Goal: Task Accomplishment & Management: Manage account settings

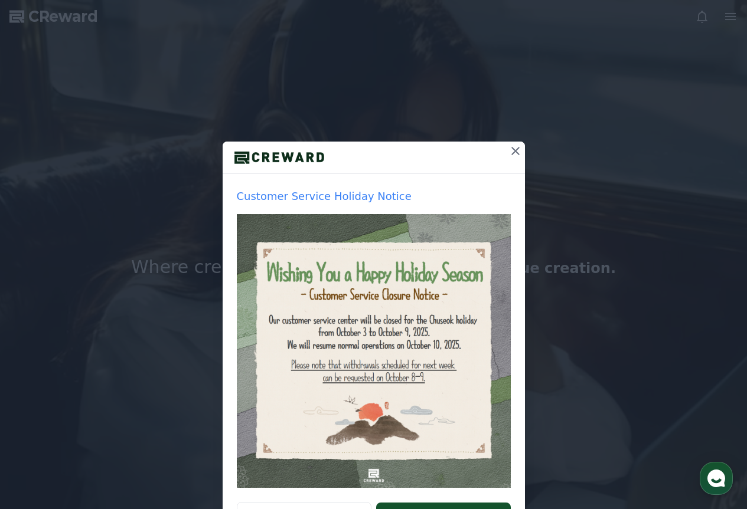
click at [514, 151] on icon at bounding box center [515, 151] width 14 height 14
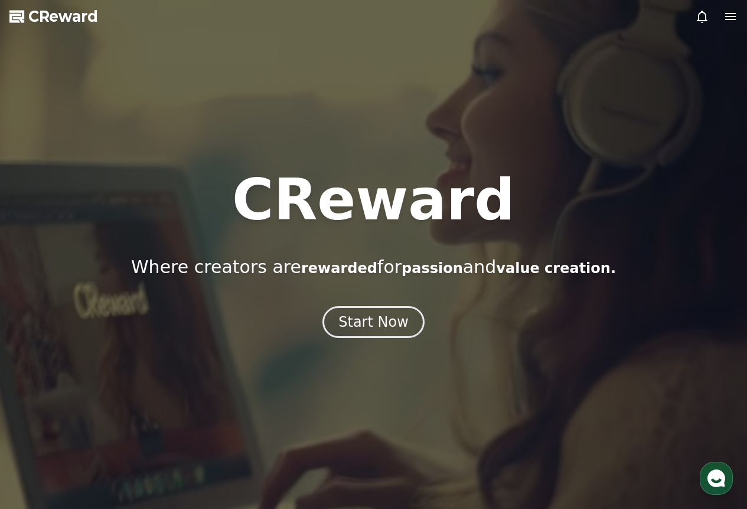
click at [400, 302] on div "CReward Where creators are rewarded for passion and value creation. Start Now" at bounding box center [373, 255] width 747 height 166
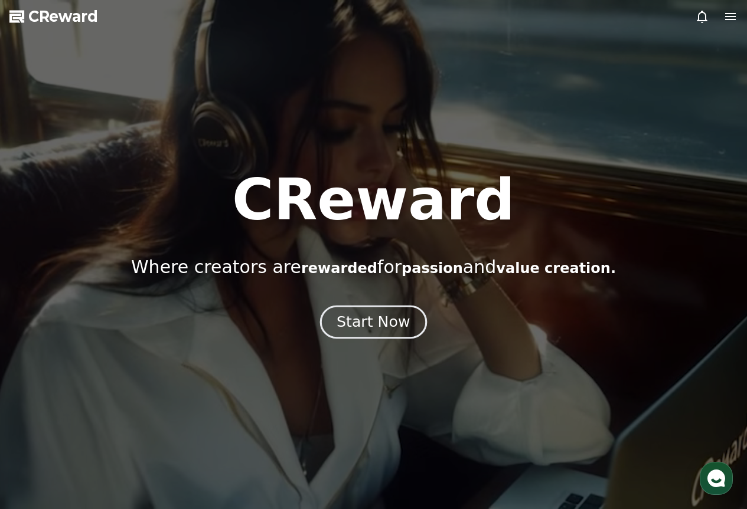
click at [397, 309] on button "Start Now" at bounding box center [373, 322] width 107 height 34
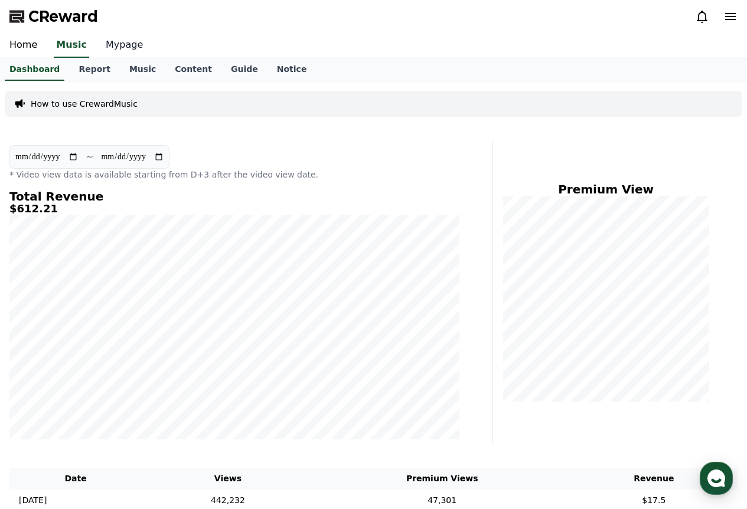
click at [122, 48] on link "Mypage" at bounding box center [124, 45] width 56 height 25
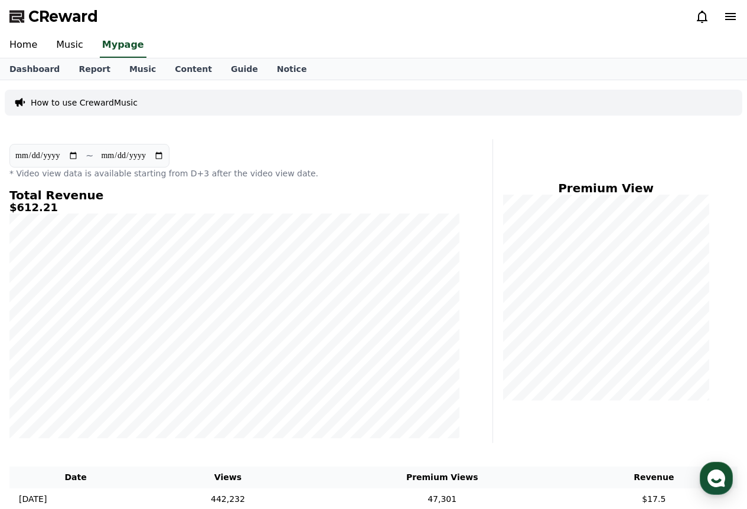
select select "**********"
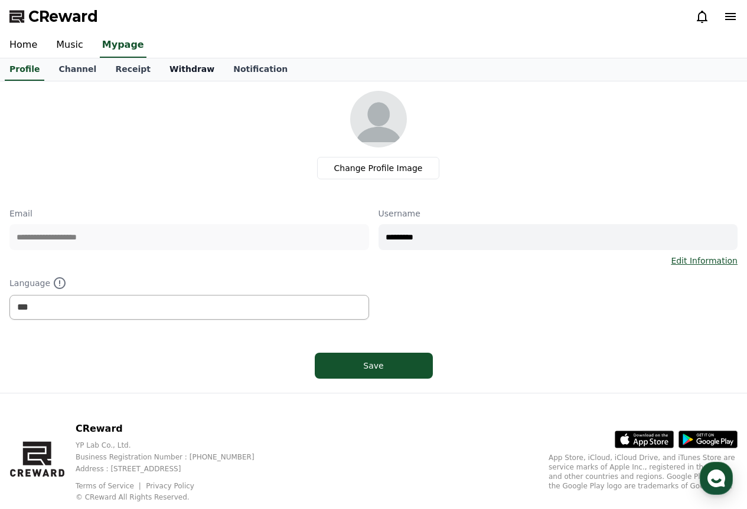
click at [172, 72] on link "Withdraw" at bounding box center [192, 69] width 64 height 22
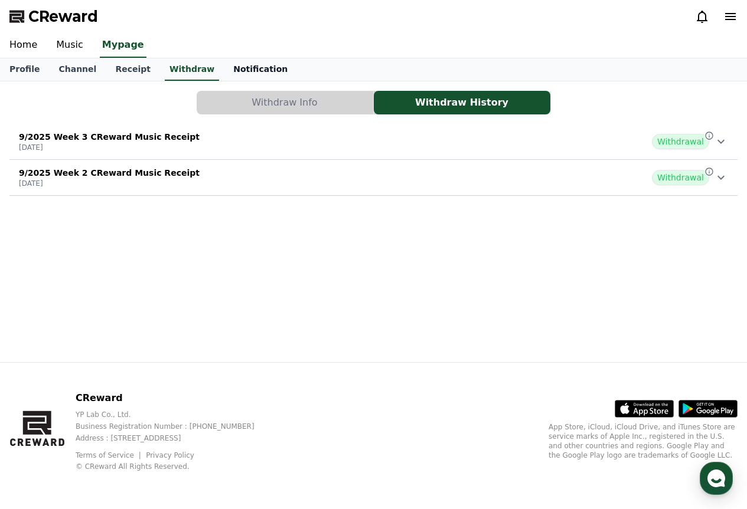
click at [225, 70] on link "Notification" at bounding box center [260, 69] width 73 height 22
